Goal: Check status: Check status

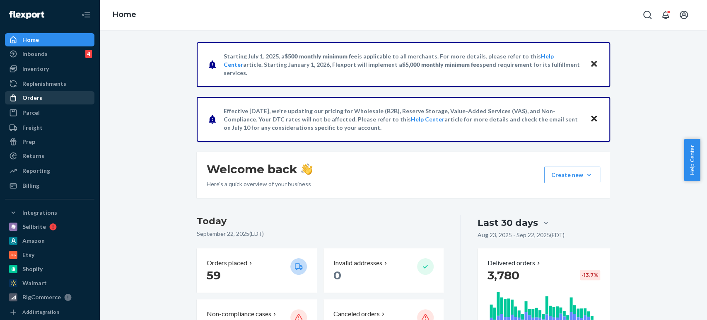
click at [36, 97] on div "Orders" at bounding box center [32, 98] width 20 height 8
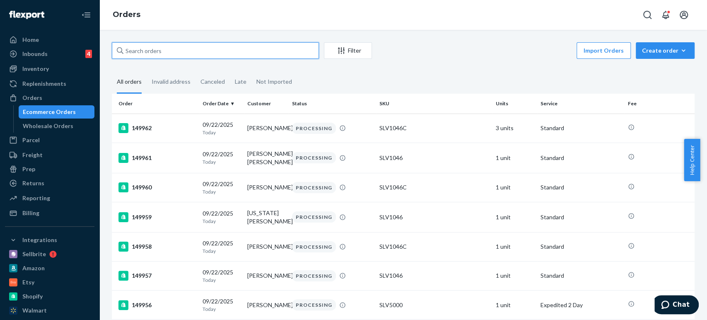
click at [166, 51] on input "text" at bounding box center [215, 50] width 207 height 17
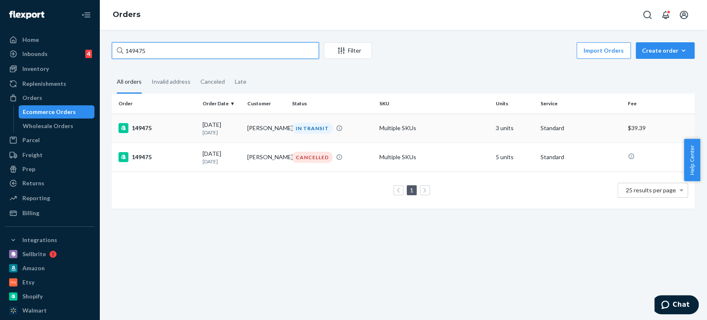
type input "149475"
click at [140, 129] on div "149475" at bounding box center [156, 128] width 77 height 10
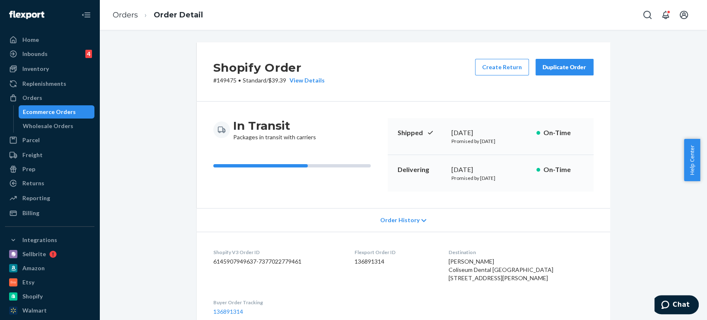
scroll to position [92, 0]
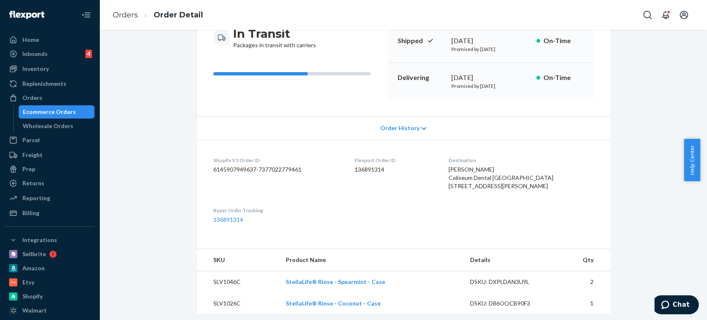
drag, startPoint x: 460, startPoint y: 170, endPoint x: 551, endPoint y: 198, distance: 94.9
click at [551, 198] on dl "Shopify V3 Order ID 6145907949637-7377022779461 Flexport Order ID 136891314 Des…" at bounding box center [403, 190] width 413 height 101
copy span "[PERSON_NAME] Coliseum Dental [GEOGRAPHIC_DATA] [STREET_ADDRESS][PERSON_NAME]"
click at [34, 94] on div "Orders" at bounding box center [32, 98] width 20 height 8
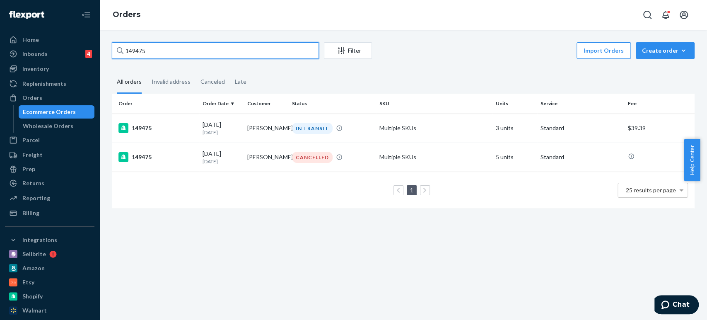
click at [191, 51] on input "149475" at bounding box center [215, 50] width 207 height 17
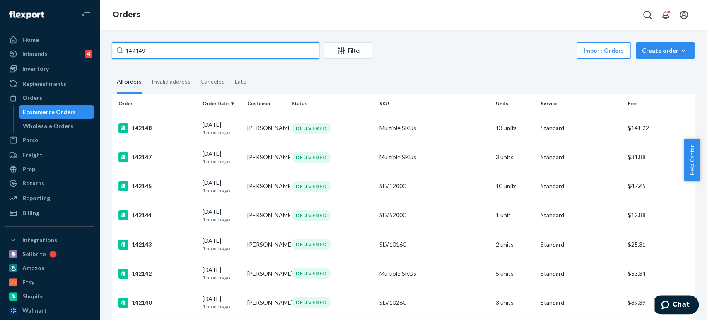
click at [146, 49] on input "142149" at bounding box center [215, 50] width 207 height 17
drag, startPoint x: 148, startPoint y: 51, endPoint x: 103, endPoint y: 52, distance: 45.1
click at [103, 52] on div "142149 Filter Import Orders Create order Ecommerce order Removal order All orde…" at bounding box center [402, 175] width 607 height 290
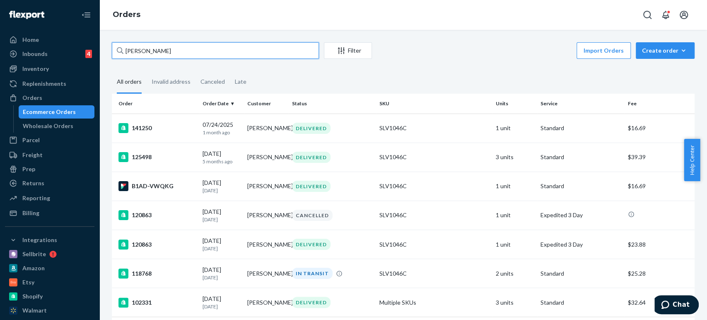
type input "[PERSON_NAME]"
click at [76, 2] on div at bounding box center [49, 15] width 89 height 30
click at [52, 6] on div at bounding box center [49, 15] width 89 height 30
click at [137, 185] on div "B1AD-VWQKG" at bounding box center [156, 186] width 77 height 10
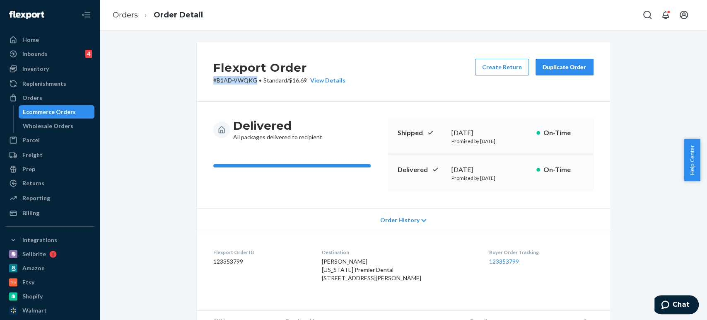
drag, startPoint x: 253, startPoint y: 79, endPoint x: 206, endPoint y: 77, distance: 47.2
click at [206, 77] on div "Flexport Order # B1AD-VWQKG • Standard / $16.69 View Details Create Return Dupl…" at bounding box center [403, 71] width 413 height 59
copy p "# B1AD-VWQKG"
click at [51, 4] on div at bounding box center [49, 15] width 89 height 30
